Goal: Transaction & Acquisition: Purchase product/service

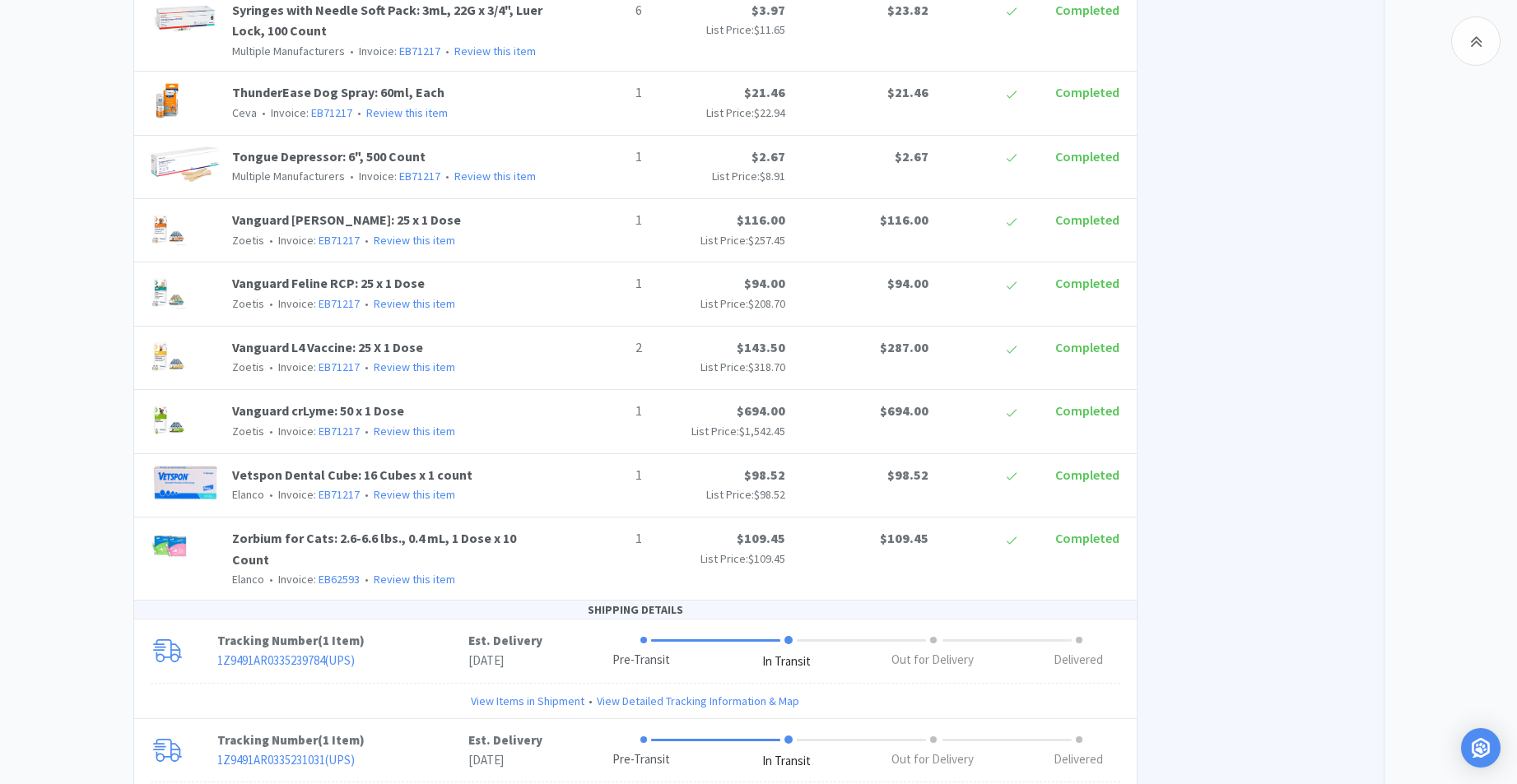
scroll to position [2481, 0]
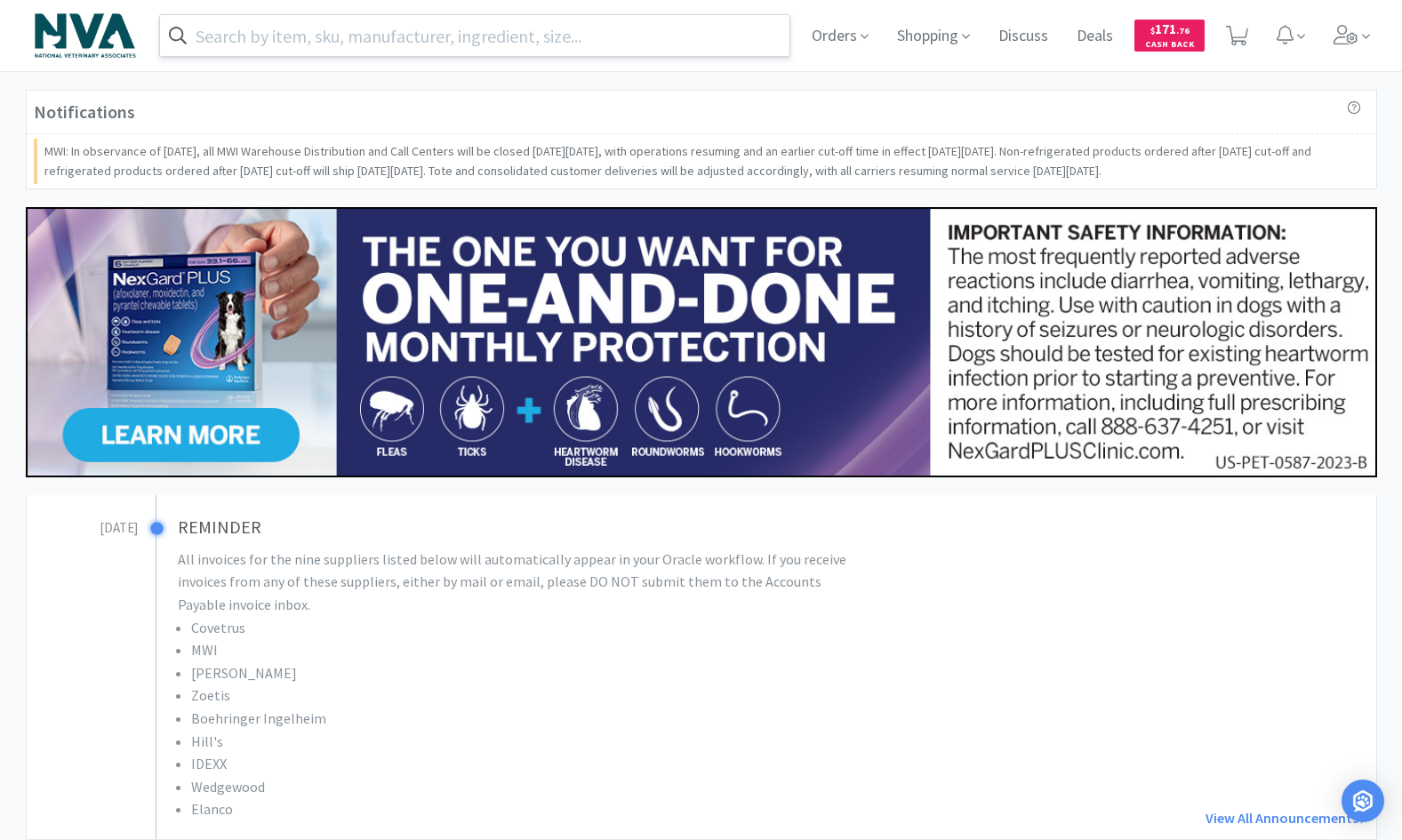
click at [544, 24] on input "text" at bounding box center [475, 35] width 631 height 41
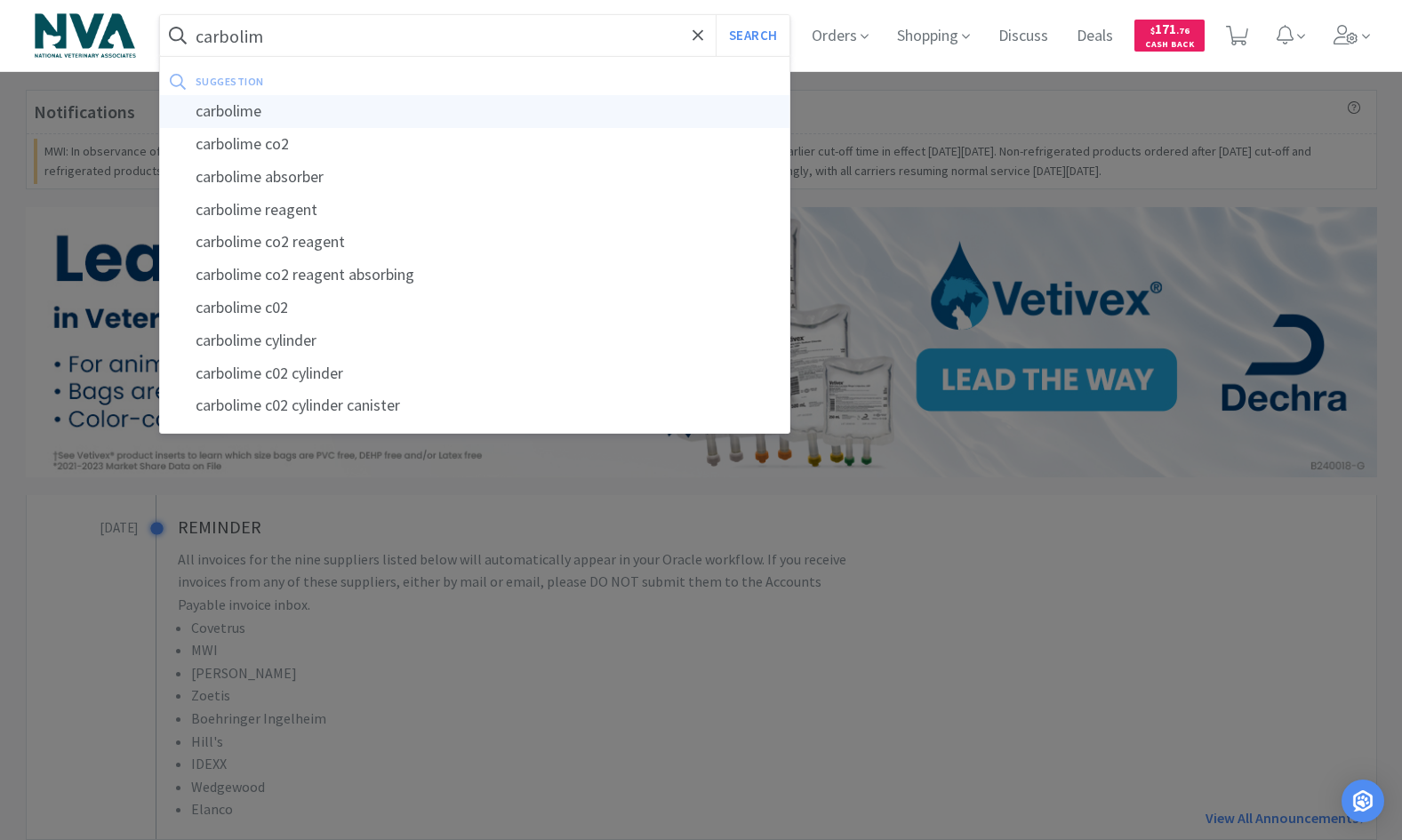
click at [252, 115] on div "carbolime" at bounding box center [475, 112] width 631 height 33
type input "carbolime"
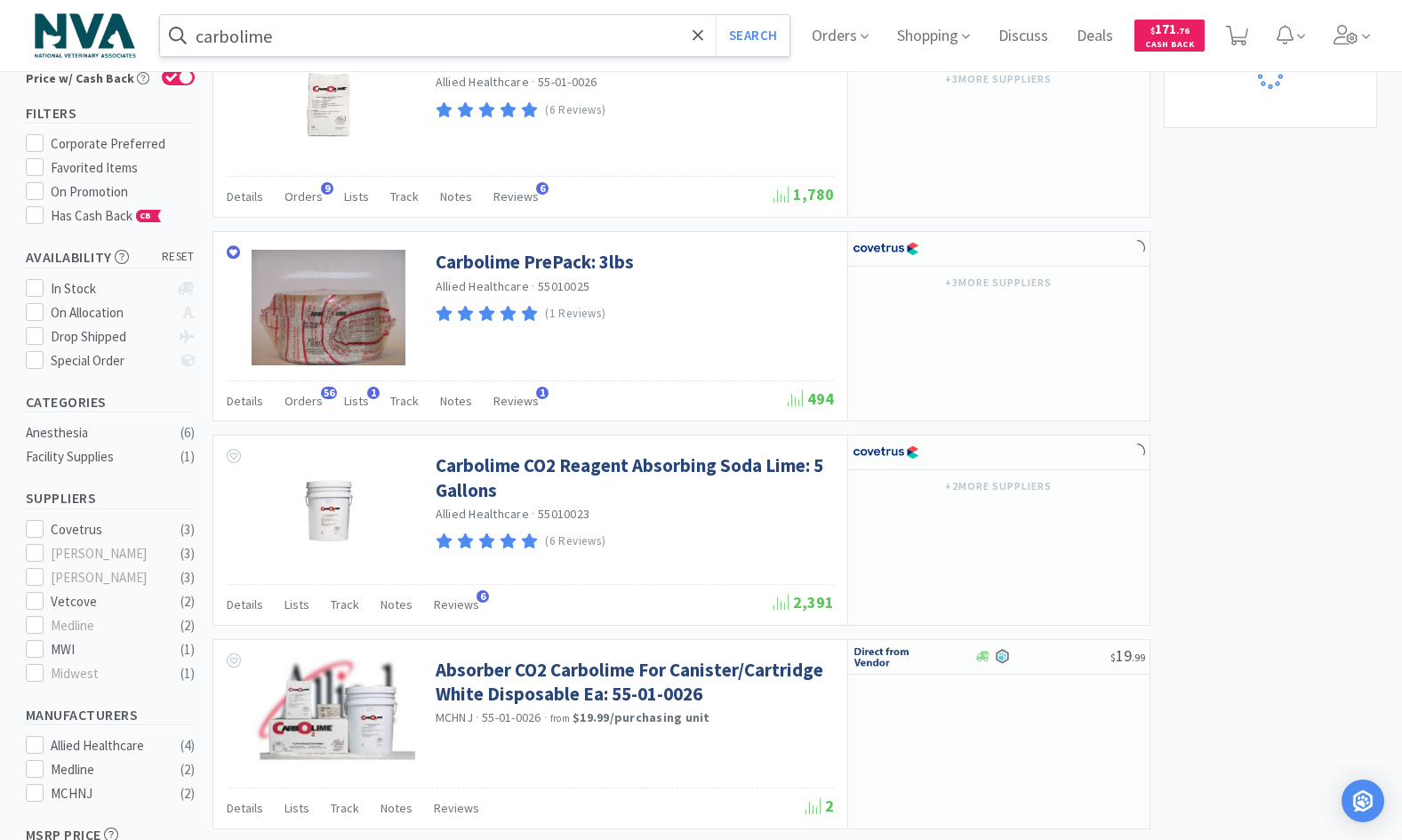
scroll to position [221, 0]
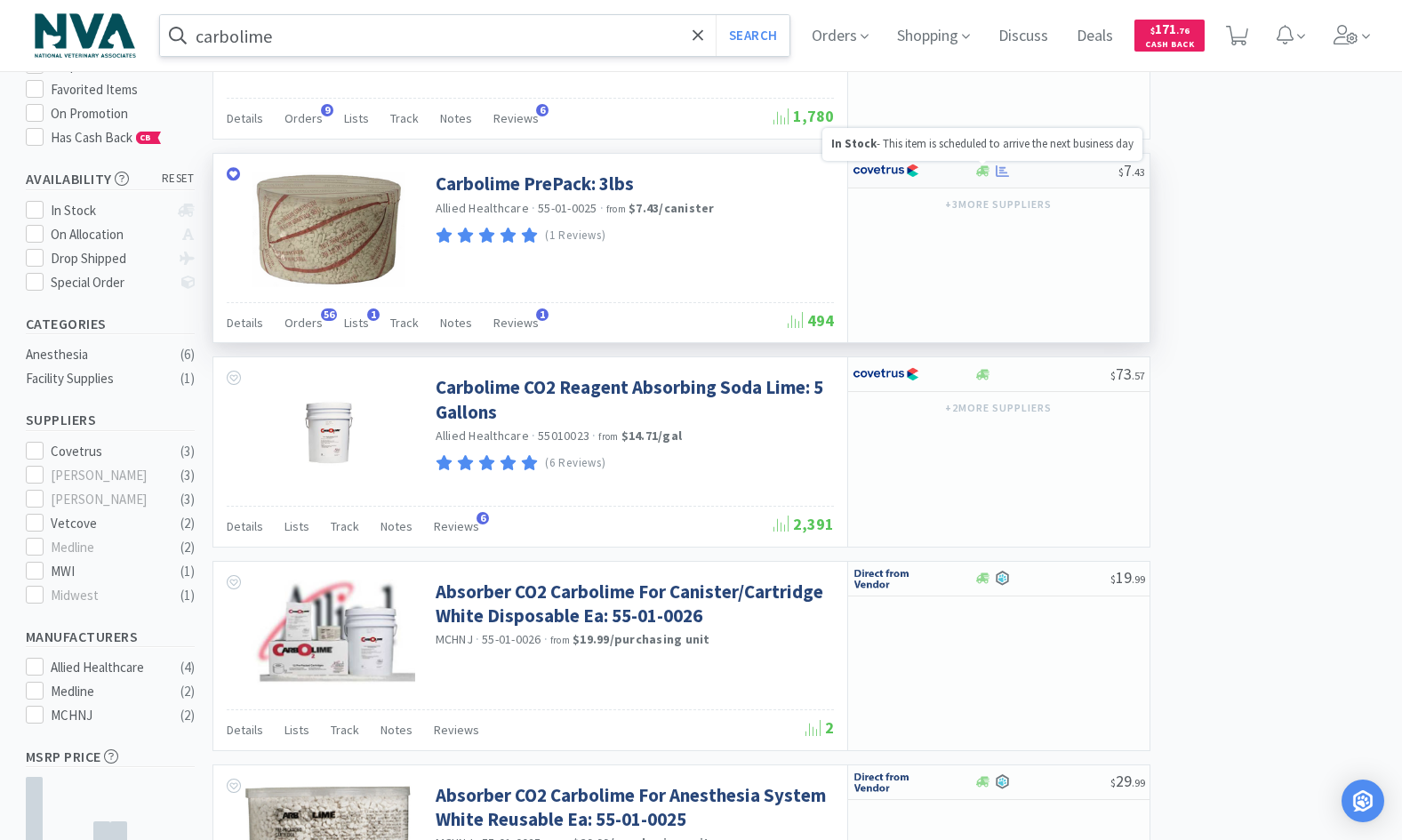
click at [984, 169] on icon at bounding box center [983, 171] width 13 height 11
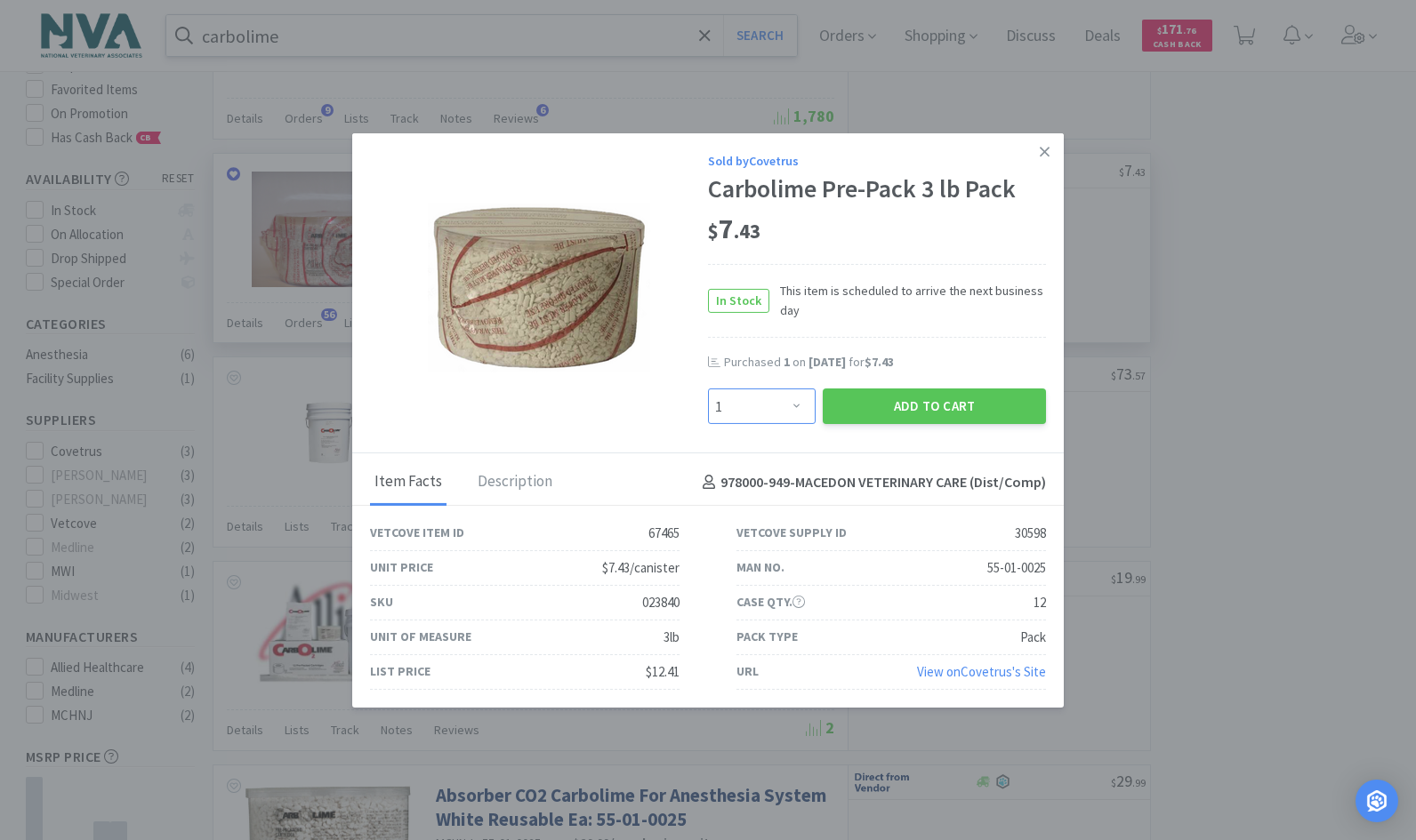
click at [795, 406] on select "Enter Quantity 1 2 3 4 5 6 7 8 9 10 11 12 13 14 15 16 17 18 19 20 Enter Quantity" at bounding box center [761, 407] width 107 height 35
select select "2"
click at [708, 389] on select "Enter Quantity 1 2 3 4 5 6 7 8 9 10 11 12 13 14 15 16 17 18 19 20 Enter Quantity" at bounding box center [761, 407] width 107 height 35
click at [849, 413] on button "Add to Cart" at bounding box center [934, 407] width 223 height 35
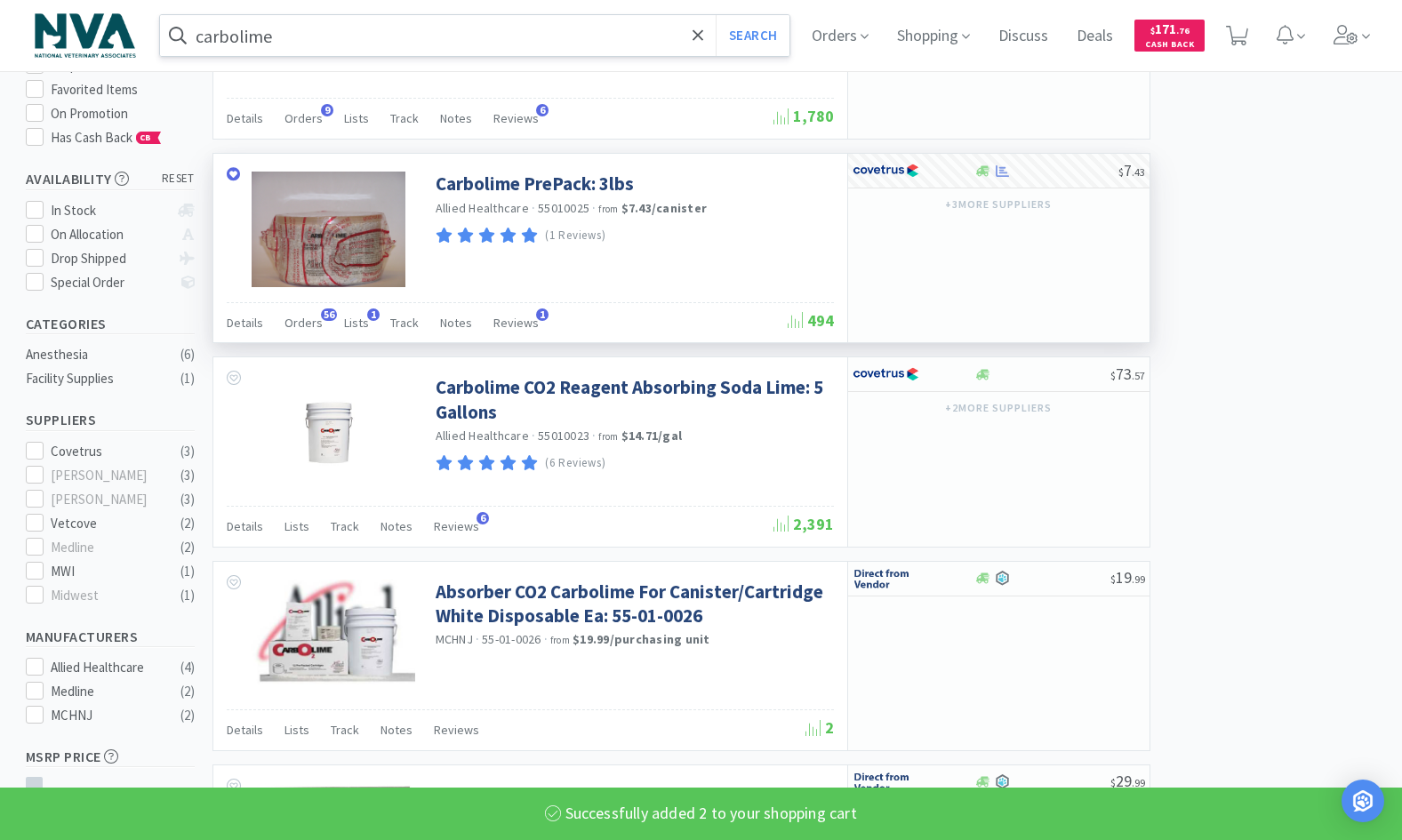
select select "2"
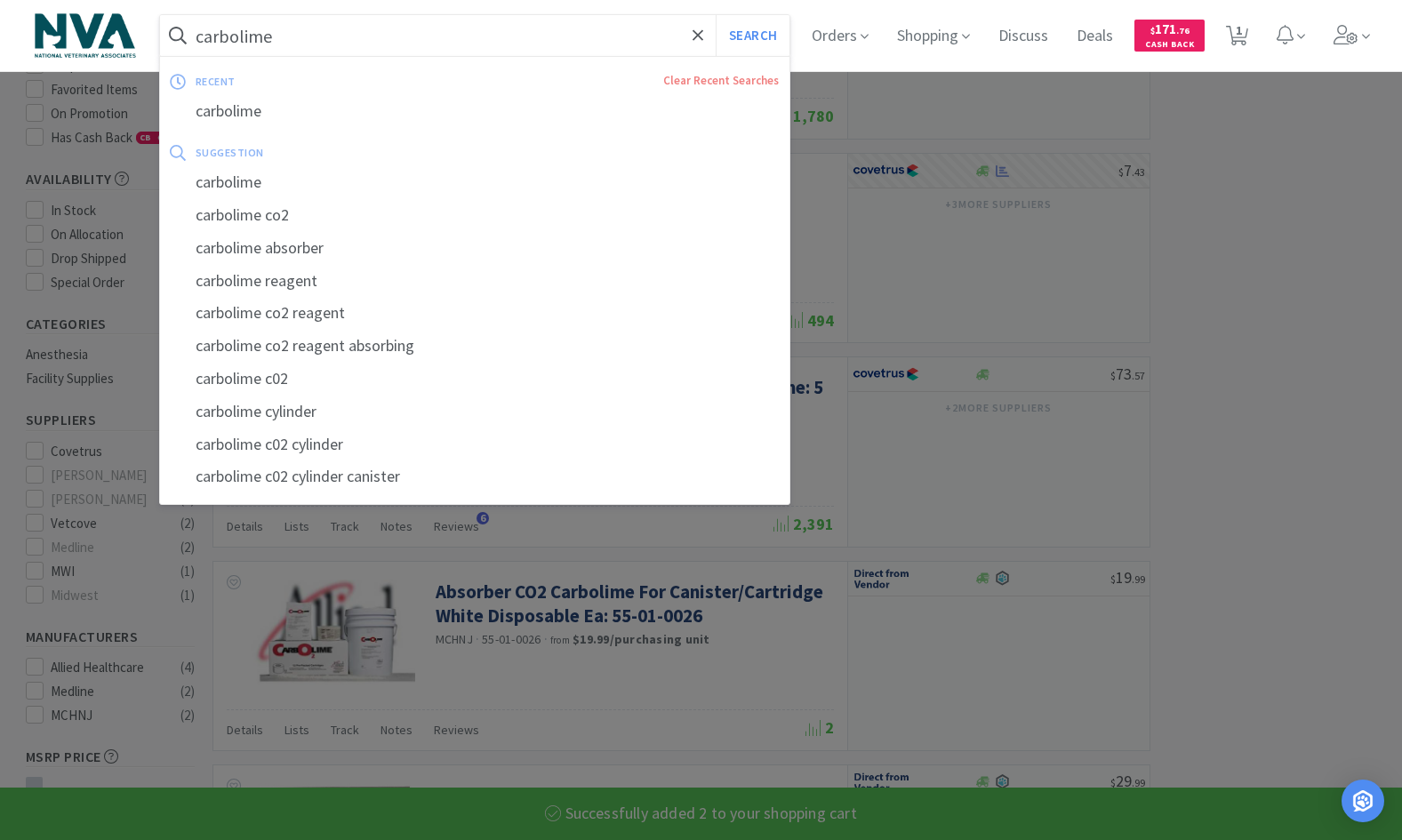
click at [417, 43] on input "carbolime" at bounding box center [475, 35] width 631 height 41
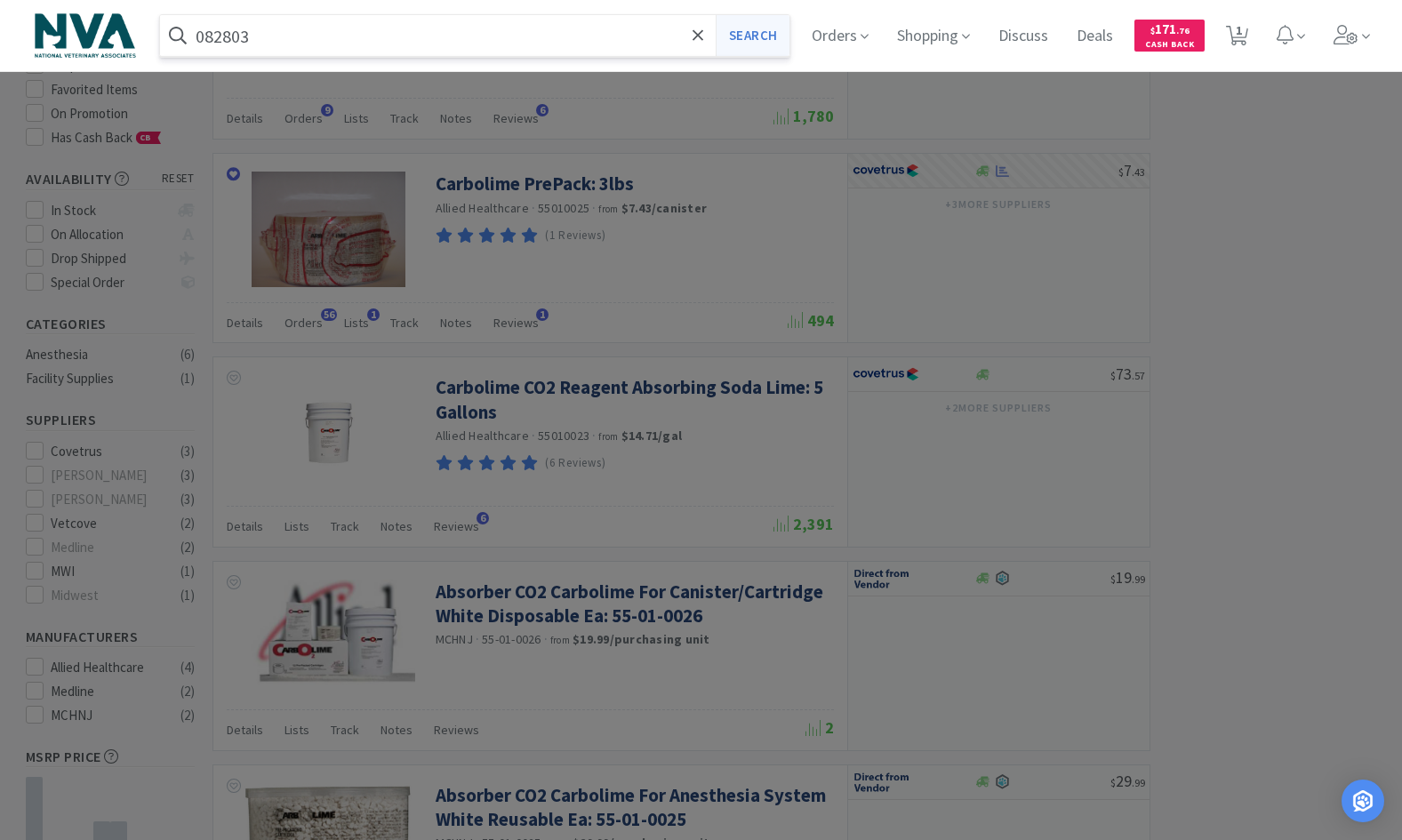
type input "082803"
click at [749, 42] on button "Search" at bounding box center [753, 35] width 74 height 41
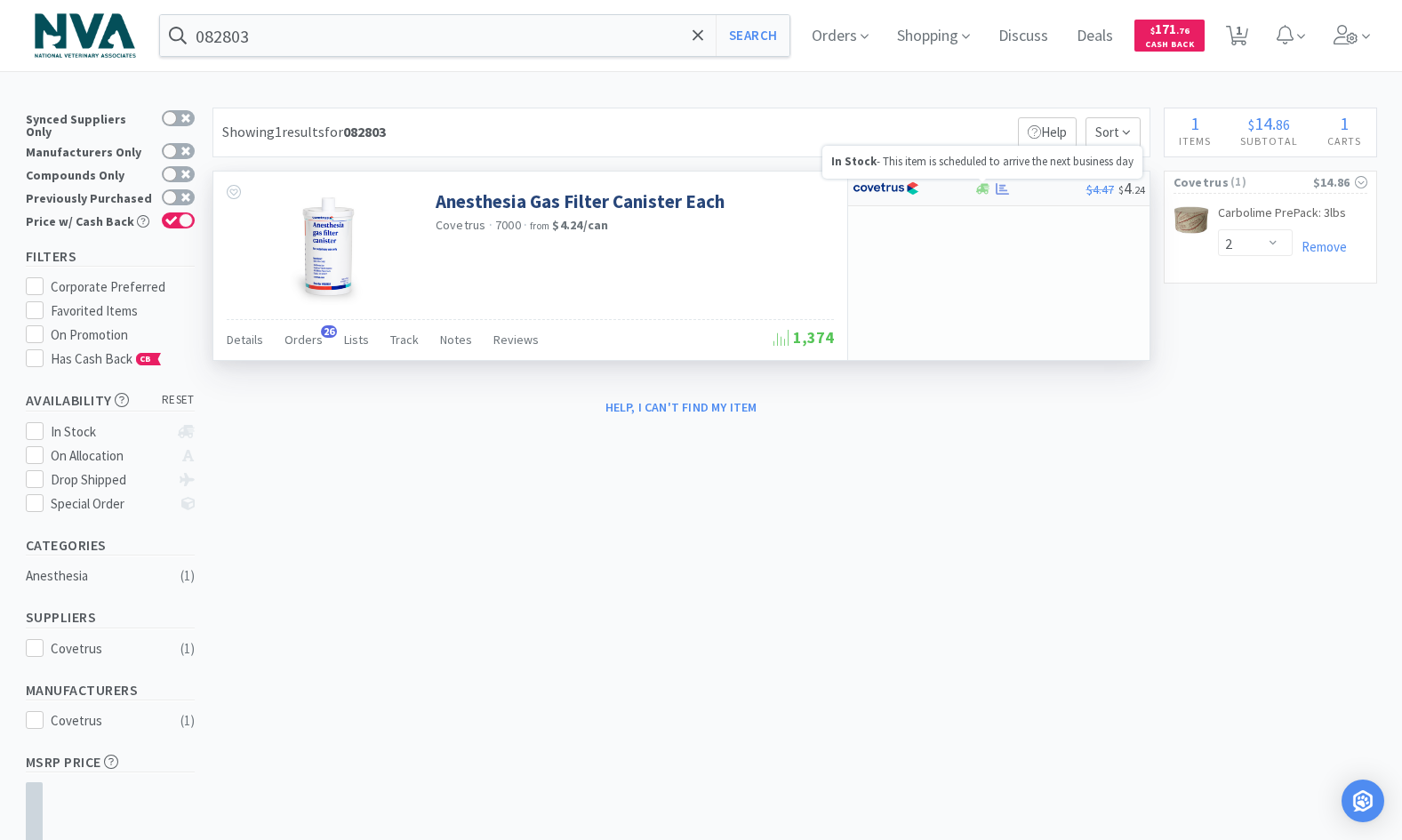
click at [989, 190] on icon at bounding box center [983, 189] width 13 height 13
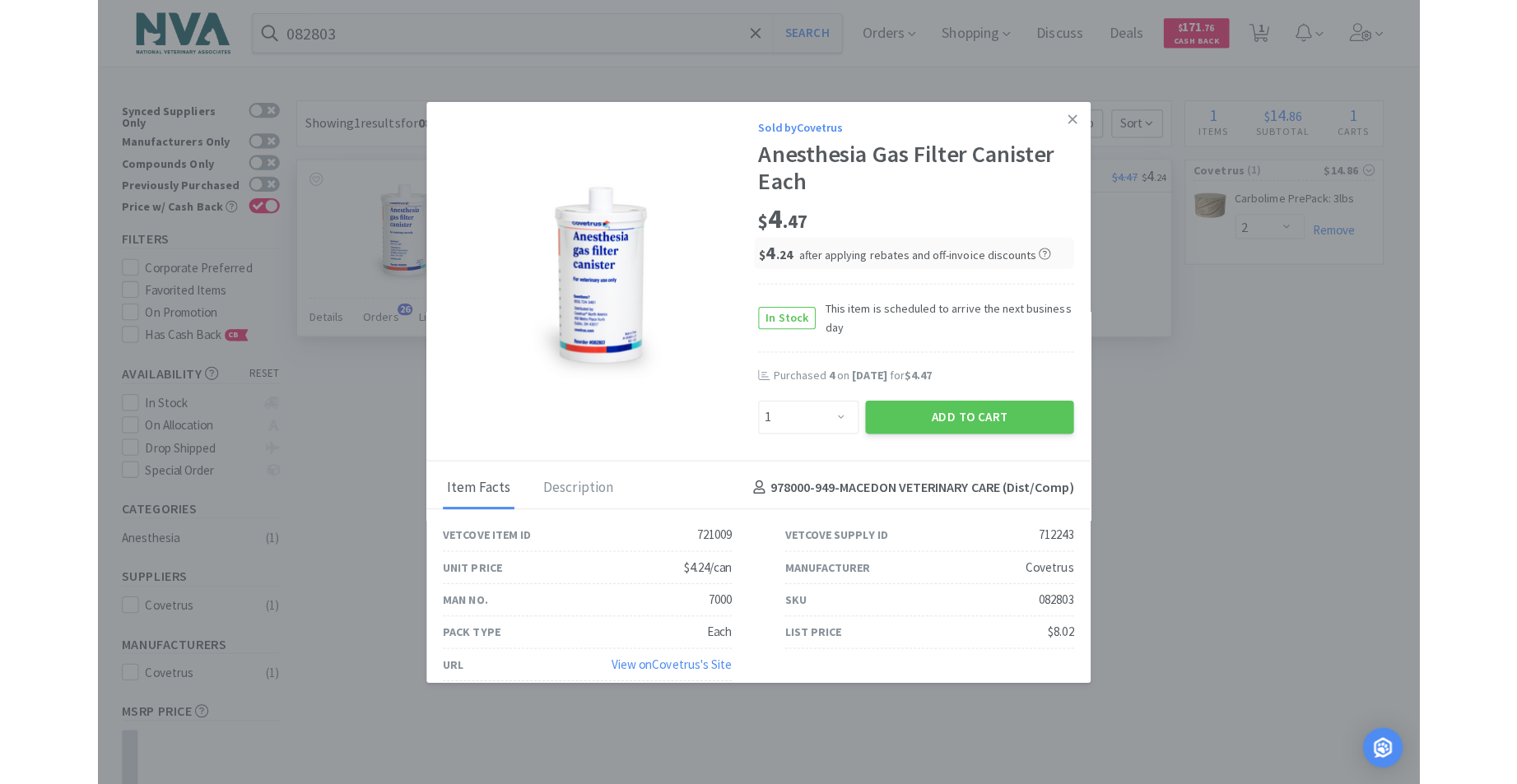
scroll to position [15, 0]
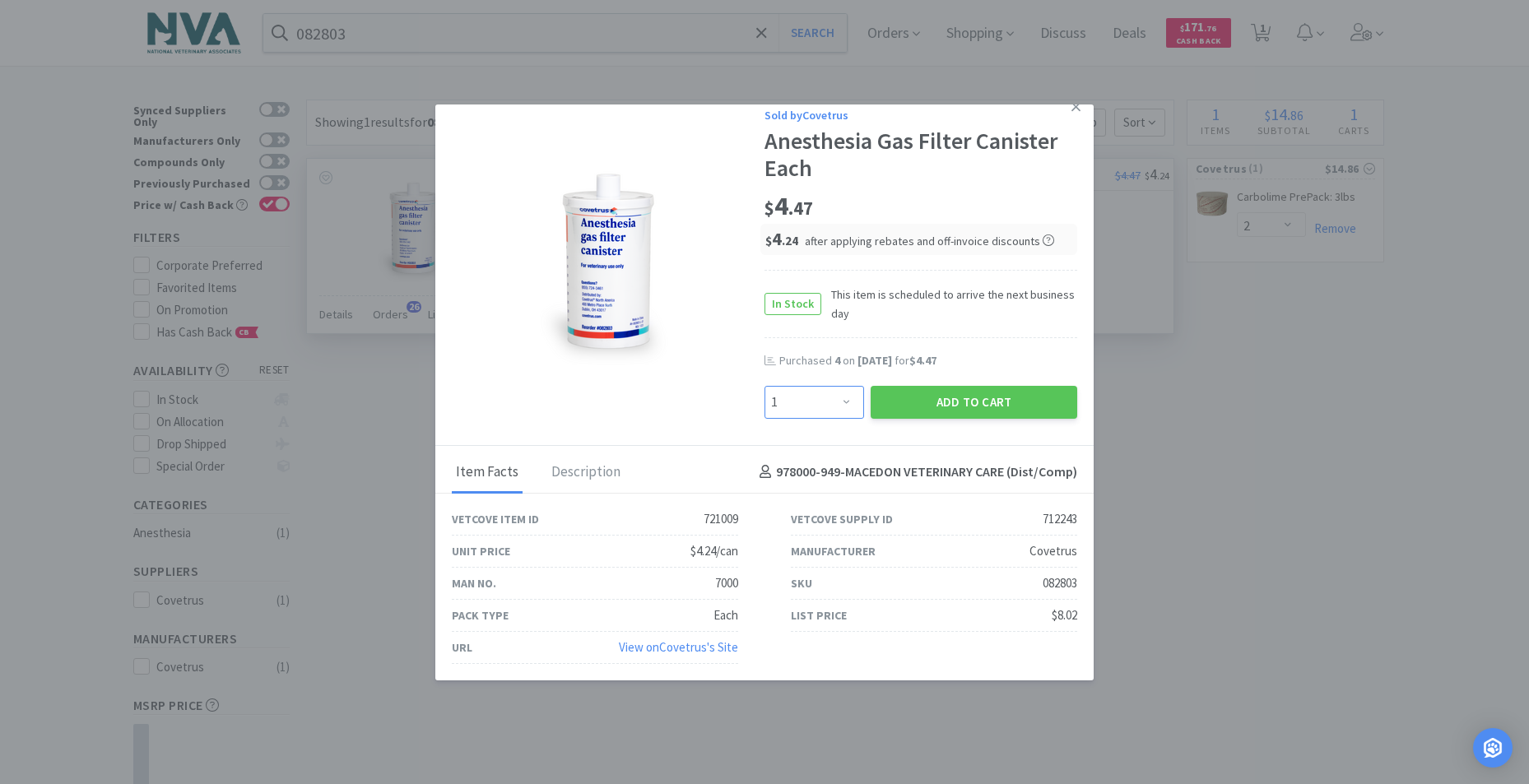
click at [839, 400] on select "Enter Quantity 1 2 3 4 5 6 7 8 9 10 11 12 13 14 15 16 17 18 19 20 Enter Quantity" at bounding box center [814, 402] width 99 height 33
select select "4"
click at [764, 386] on select "Enter Quantity 1 2 3 4 5 6 7 8 9 10 11 12 13 14 15 16 17 18 19 20 Enter Quantity" at bounding box center [814, 402] width 99 height 33
click at [907, 407] on button "Add to Cart" at bounding box center [974, 402] width 207 height 33
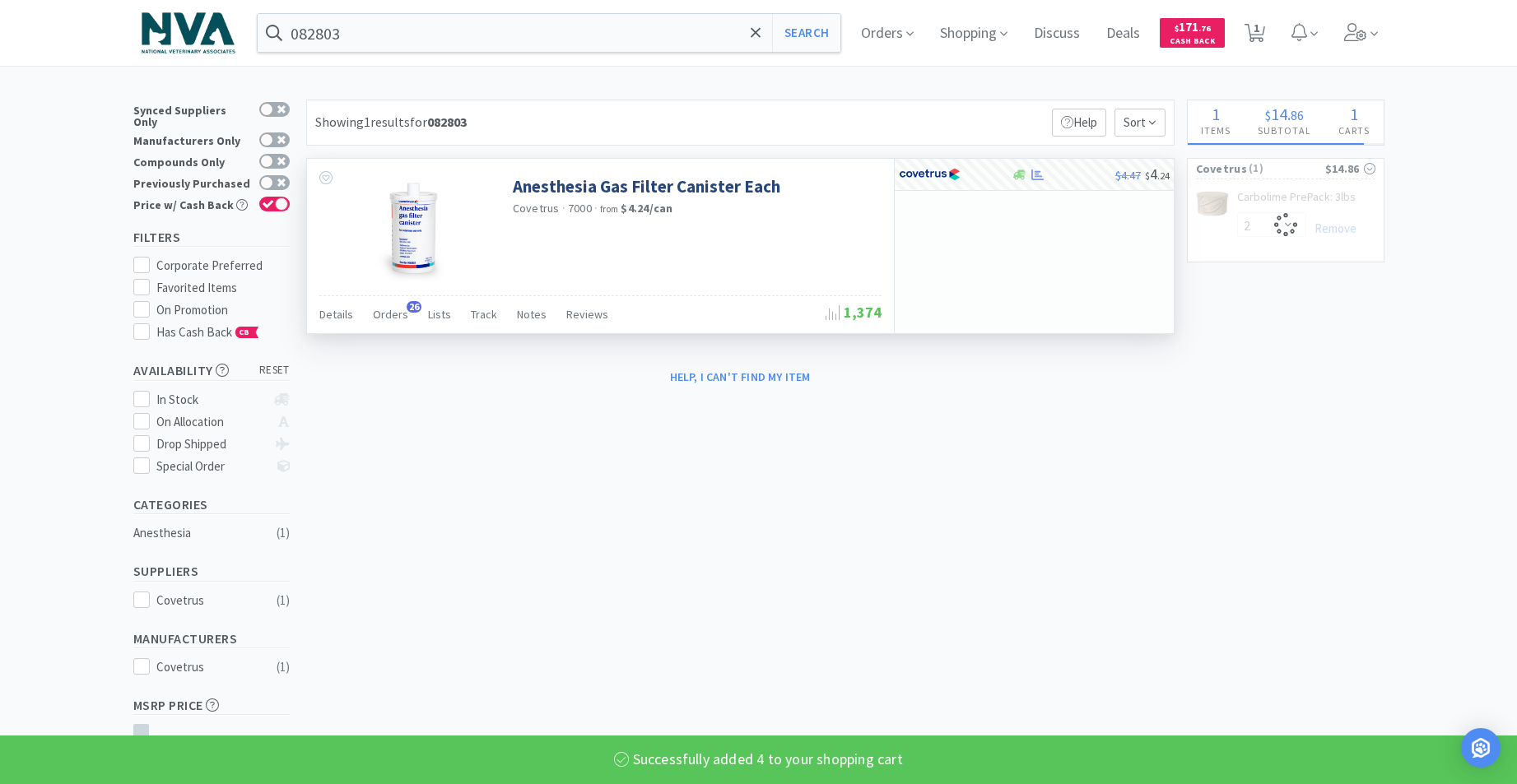
select select "4"
select select "2"
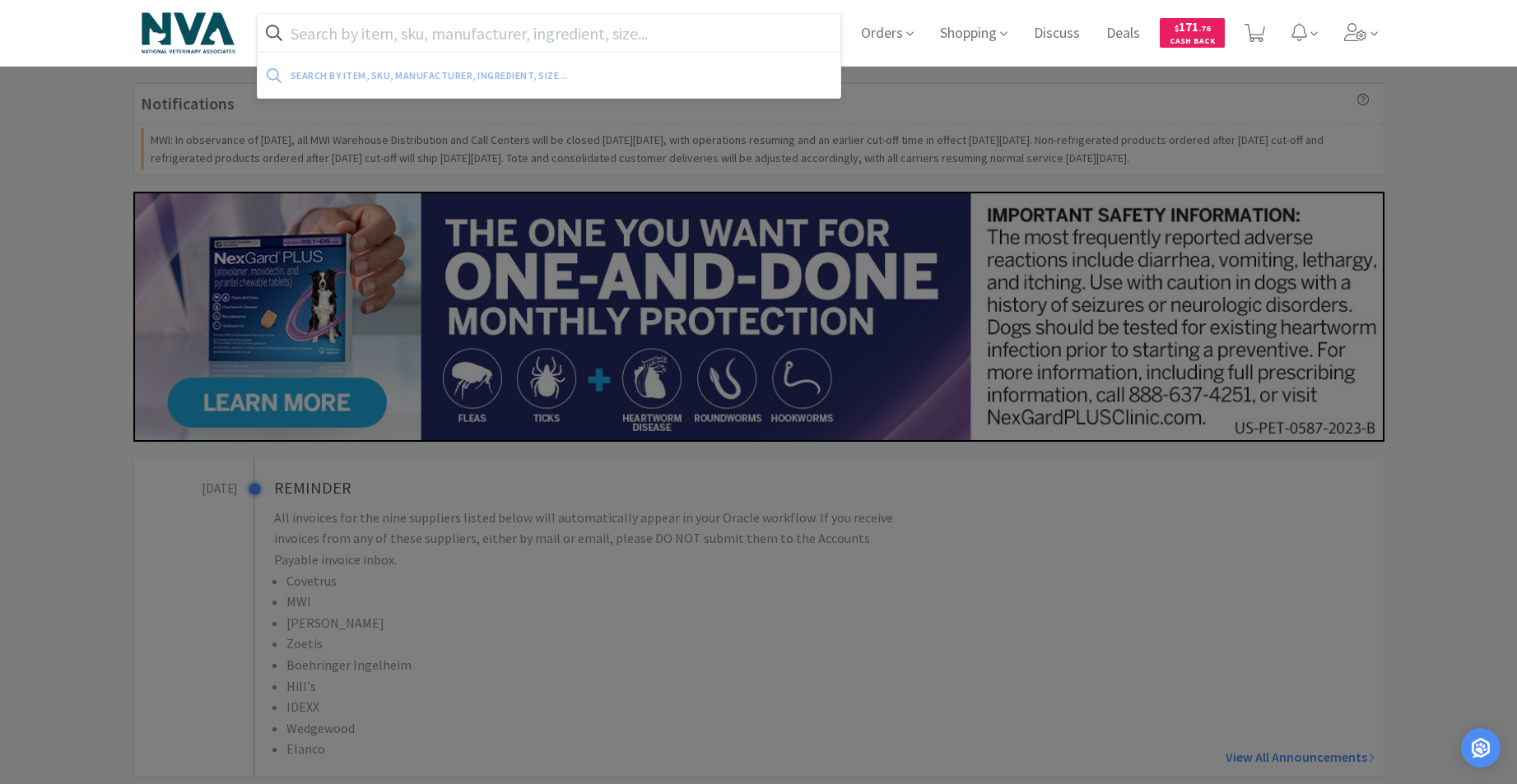
click at [466, 40] on input "text" at bounding box center [549, 33] width 584 height 38
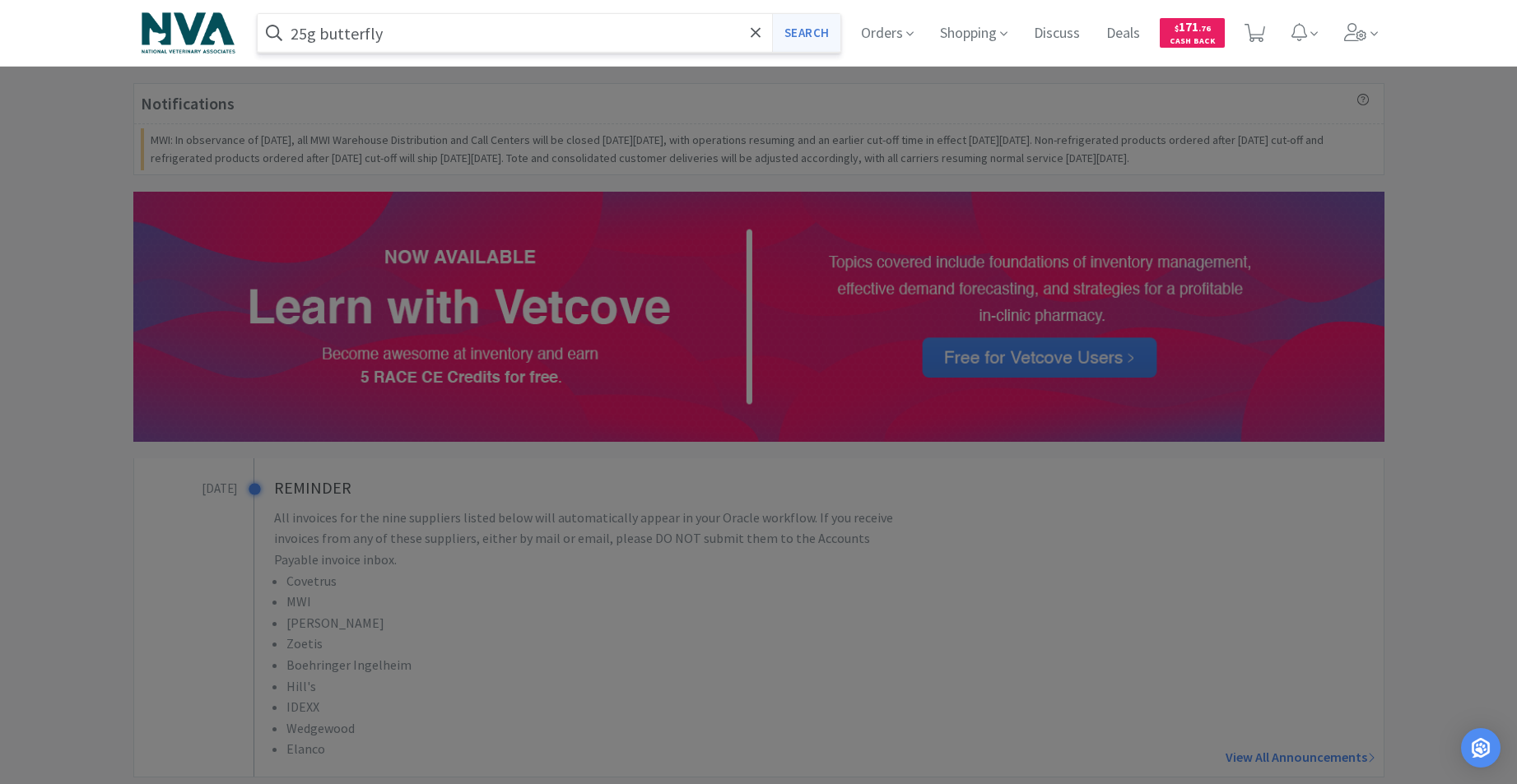
type input "25g butterfly"
click at [817, 41] on button "Search" at bounding box center [806, 33] width 69 height 38
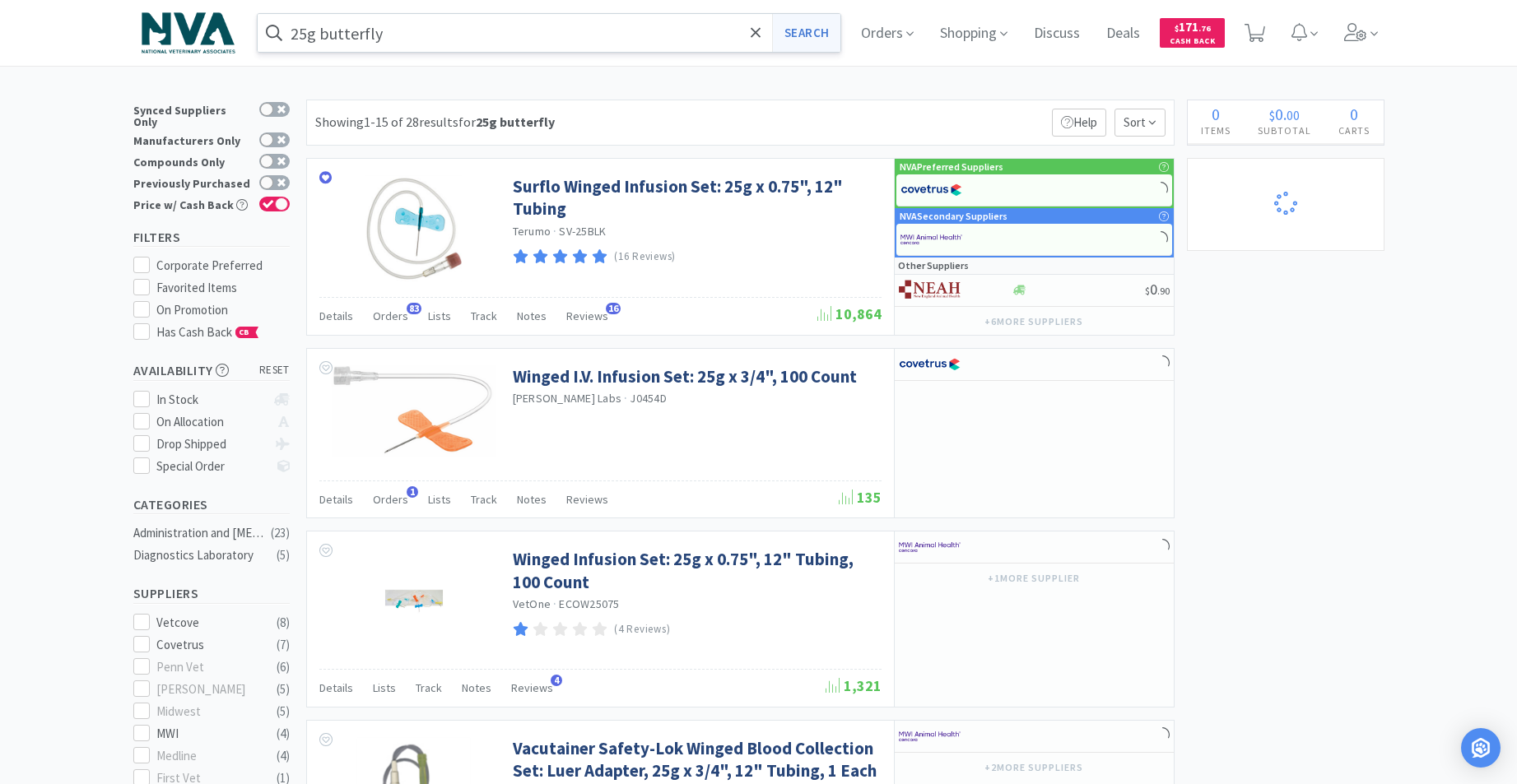
select select "4"
select select "2"
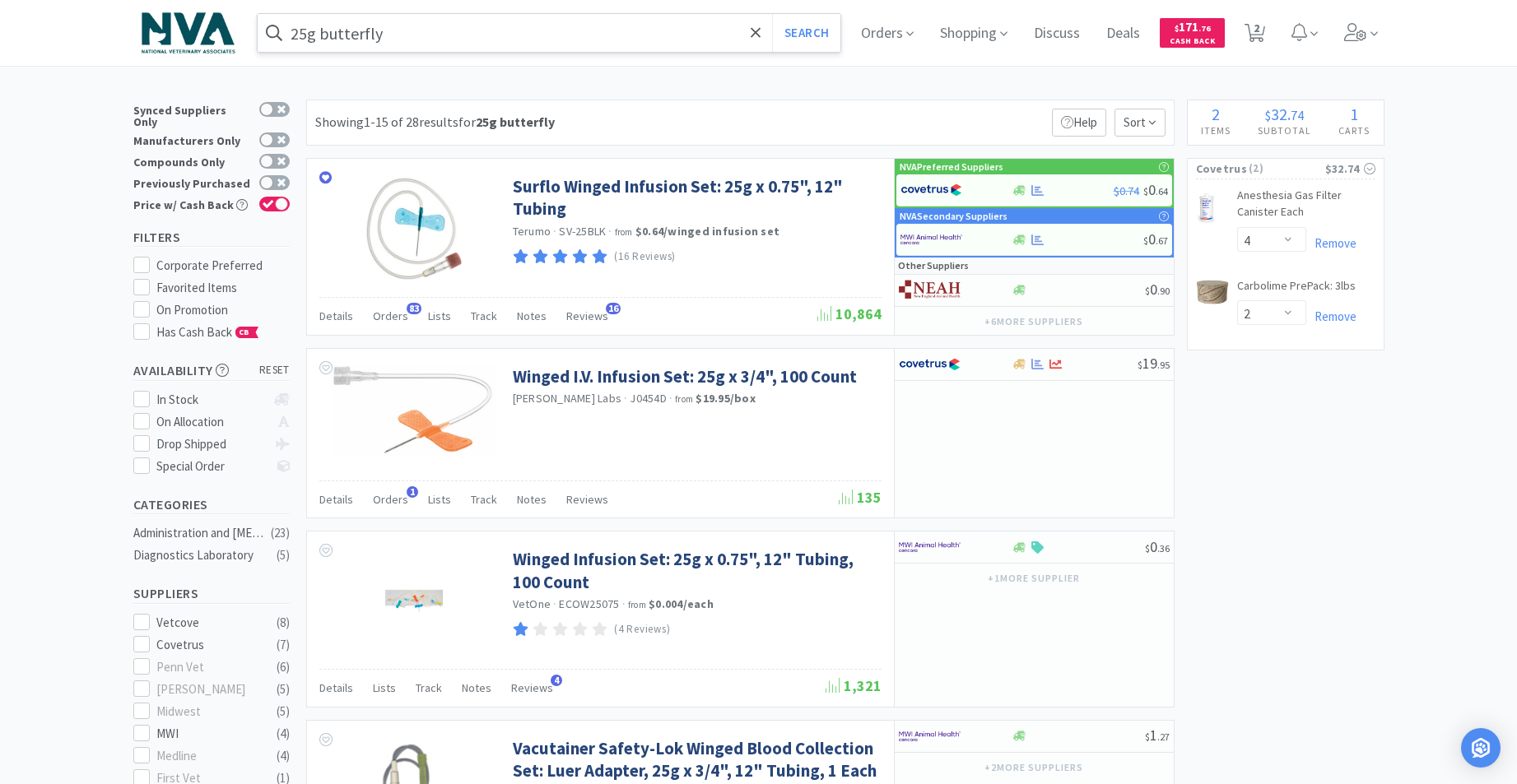
click at [503, 22] on input "25g butterfly" at bounding box center [549, 33] width 584 height 38
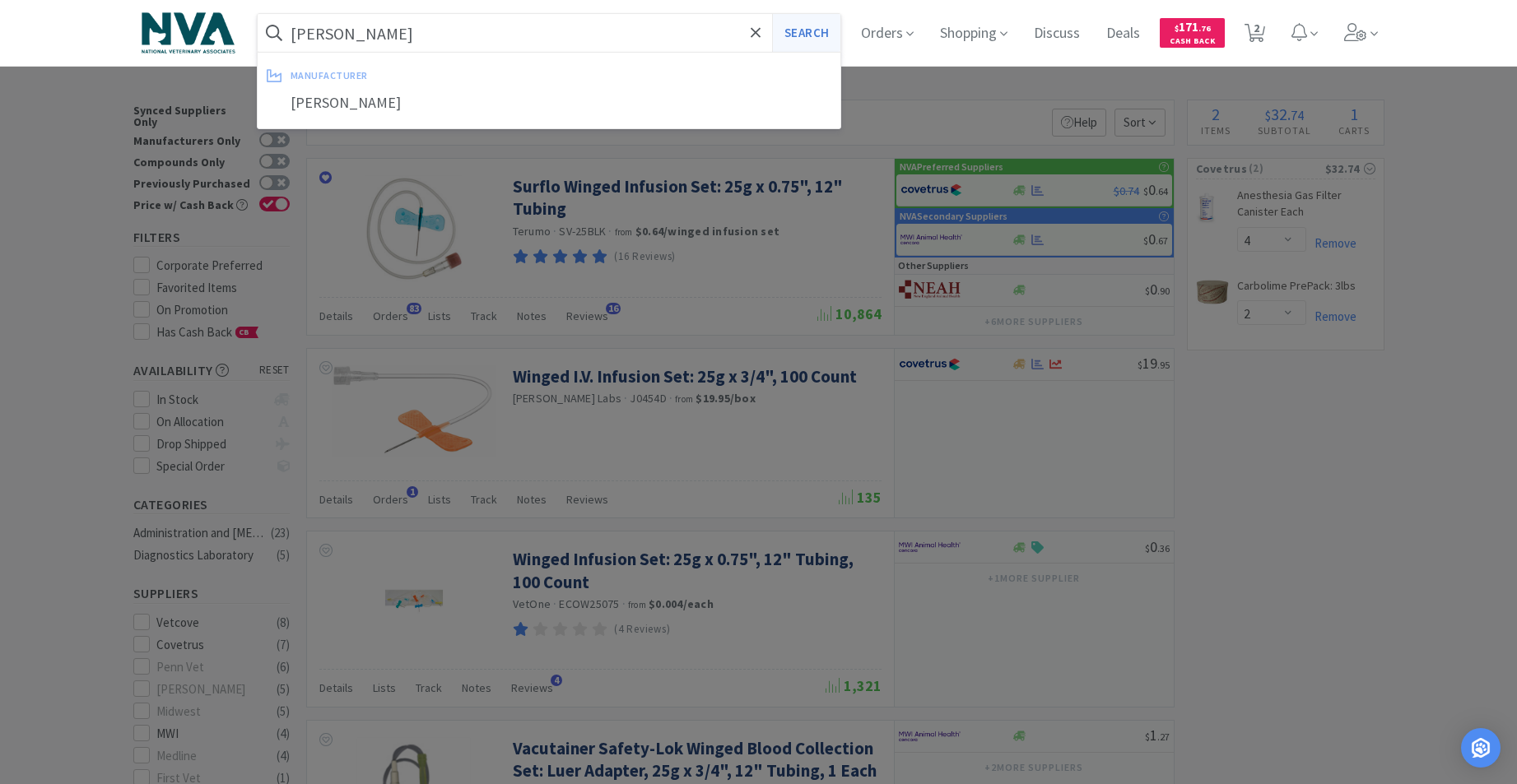
type input "[PERSON_NAME]"
click at [824, 37] on button "Search" at bounding box center [806, 33] width 69 height 38
